Goal: Task Accomplishment & Management: Manage account settings

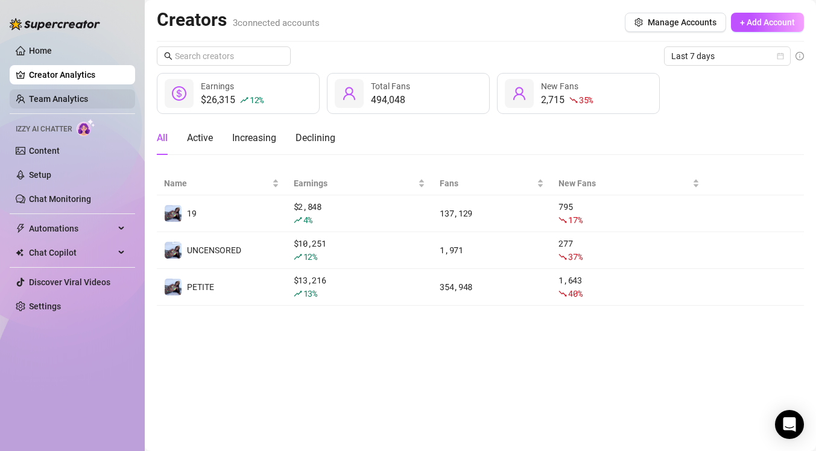
click at [53, 94] on link "Team Analytics" at bounding box center [58, 99] width 59 height 10
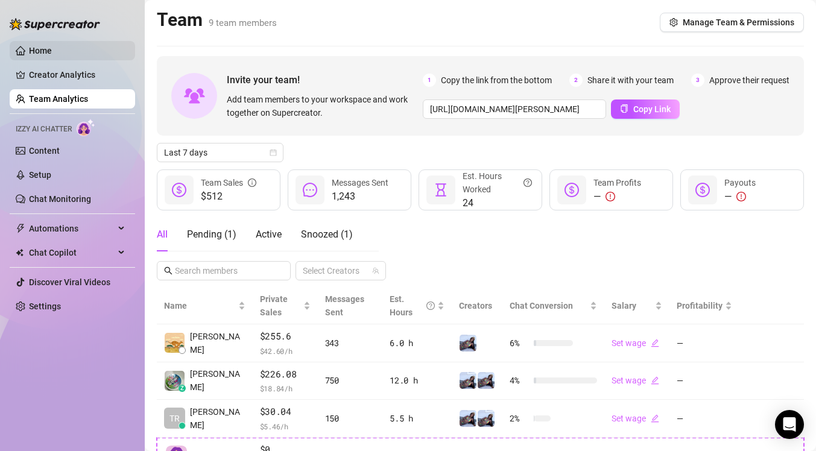
click at [32, 52] on link "Home" at bounding box center [40, 51] width 23 height 10
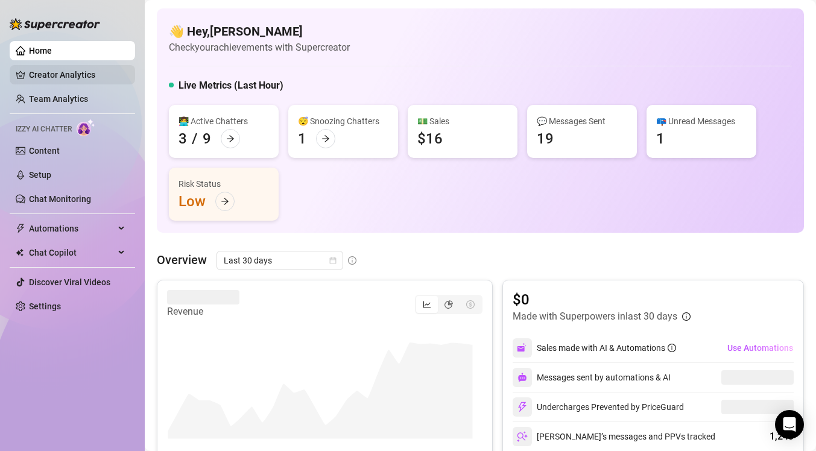
click at [76, 80] on link "Creator Analytics" at bounding box center [77, 74] width 97 height 19
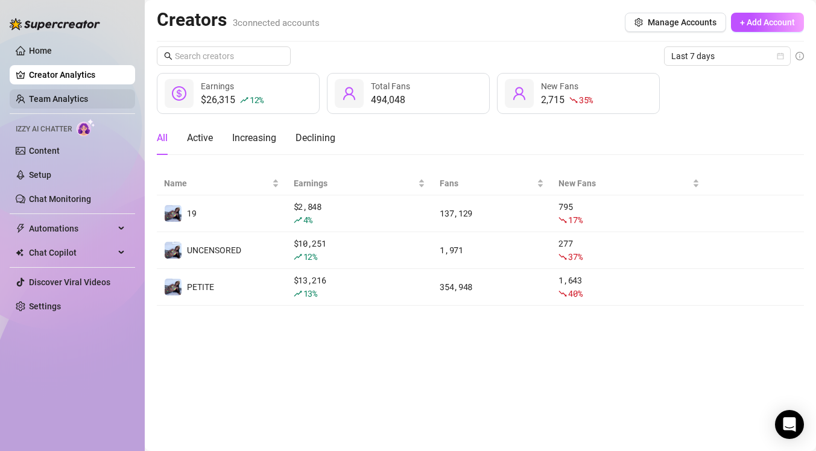
click at [88, 94] on link "Team Analytics" at bounding box center [58, 99] width 59 height 10
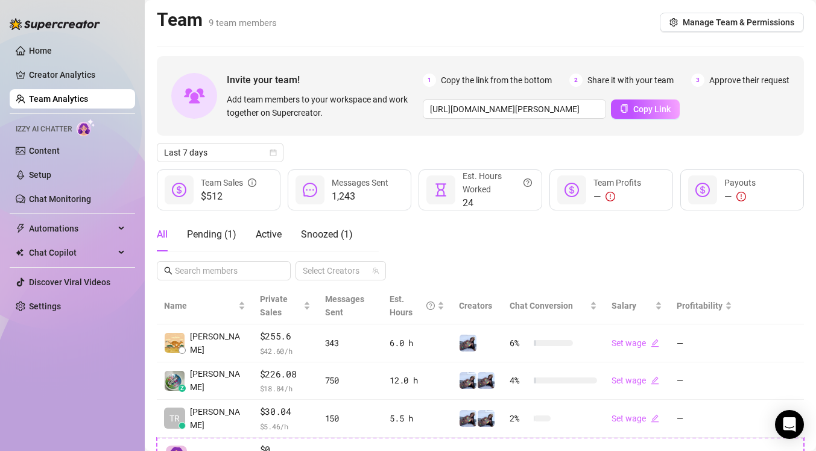
click at [238, 230] on div "All Pending ( 1 ) Active Snoozed ( 1 )" at bounding box center [255, 235] width 196 height 34
click at [188, 238] on div "Pending ( 1 )" at bounding box center [211, 234] width 49 height 14
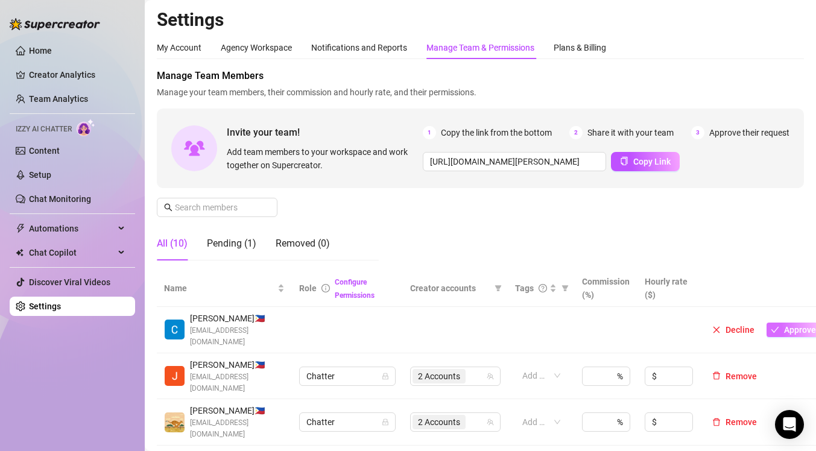
click at [784, 325] on span "Approve" at bounding box center [800, 330] width 32 height 10
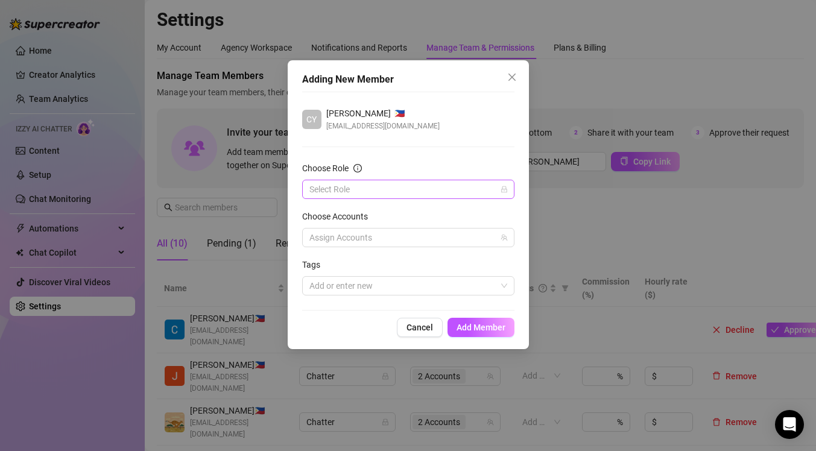
click at [410, 189] on input "Choose Role" at bounding box center [403, 189] width 187 height 18
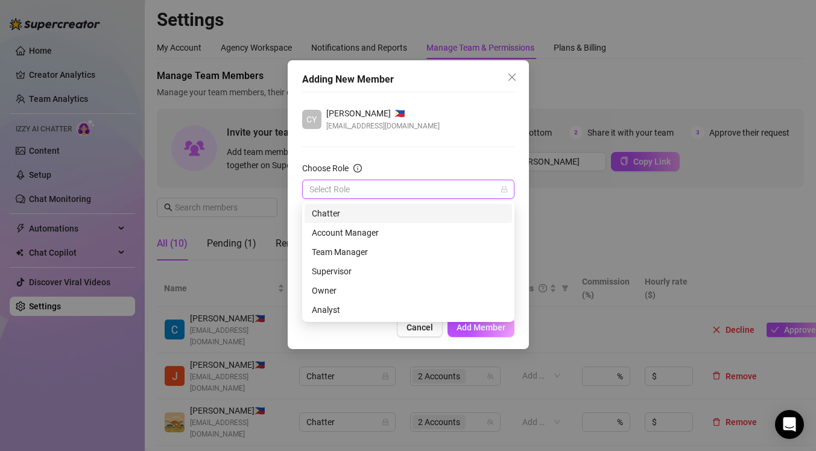
click at [371, 212] on div "Chatter" at bounding box center [408, 213] width 193 height 13
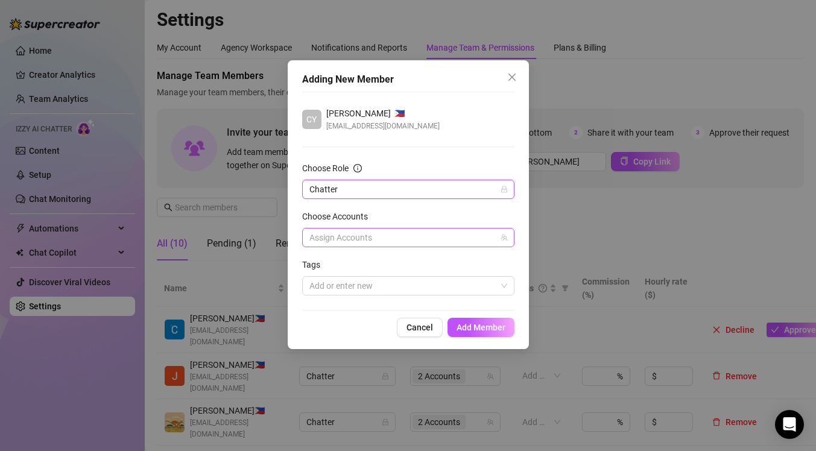
click at [368, 235] on div at bounding box center [402, 237] width 195 height 17
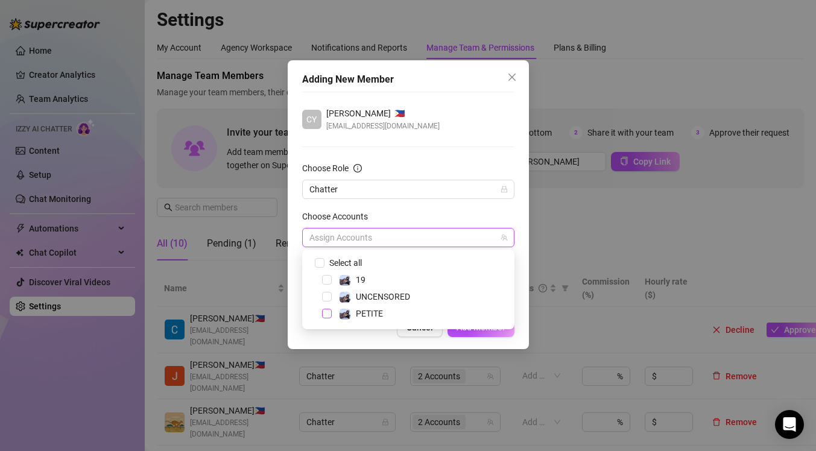
click at [326, 311] on span "Select tree node" at bounding box center [327, 314] width 10 height 10
click at [366, 332] on div "Cancel Add Member" at bounding box center [408, 327] width 212 height 19
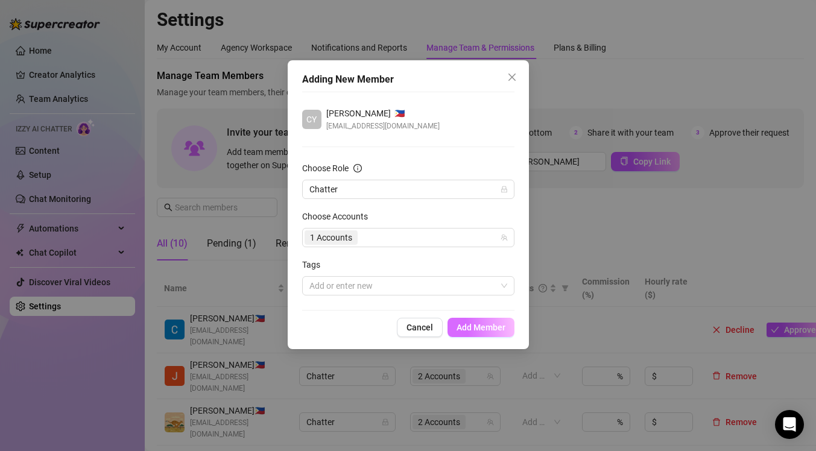
click at [465, 330] on span "Add Member" at bounding box center [481, 328] width 49 height 10
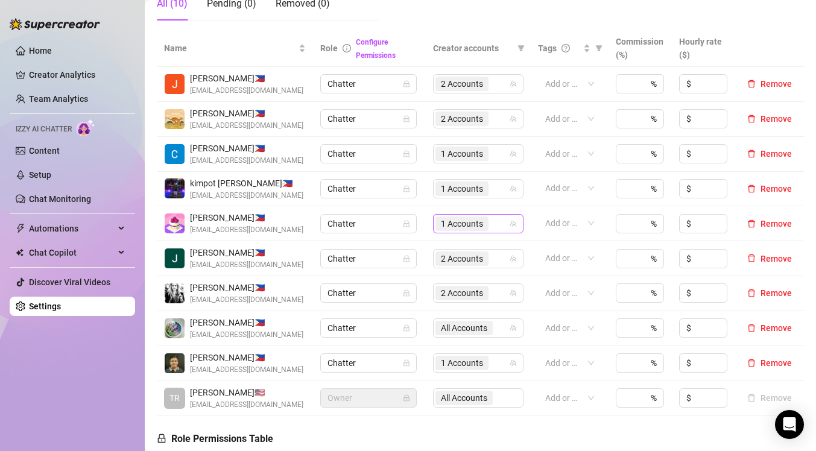
scroll to position [242, 0]
